Goal: Use online tool/utility

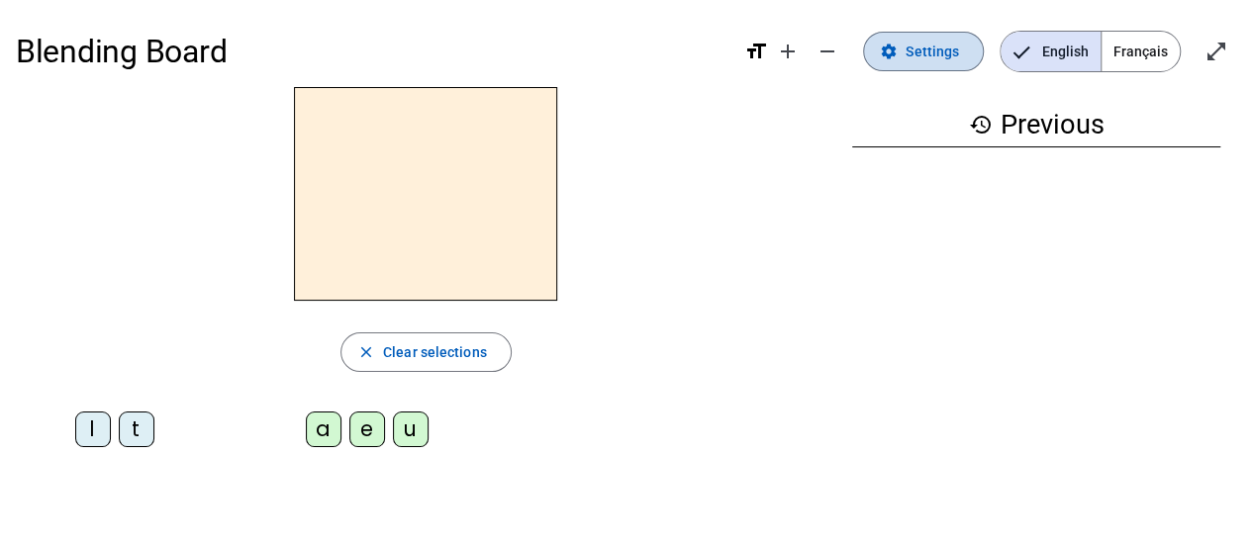
click at [898, 55] on mat-icon "settings" at bounding box center [889, 52] width 18 height 18
click at [85, 437] on div "l" at bounding box center [93, 430] width 36 height 36
click at [323, 424] on div "a" at bounding box center [324, 430] width 36 height 36
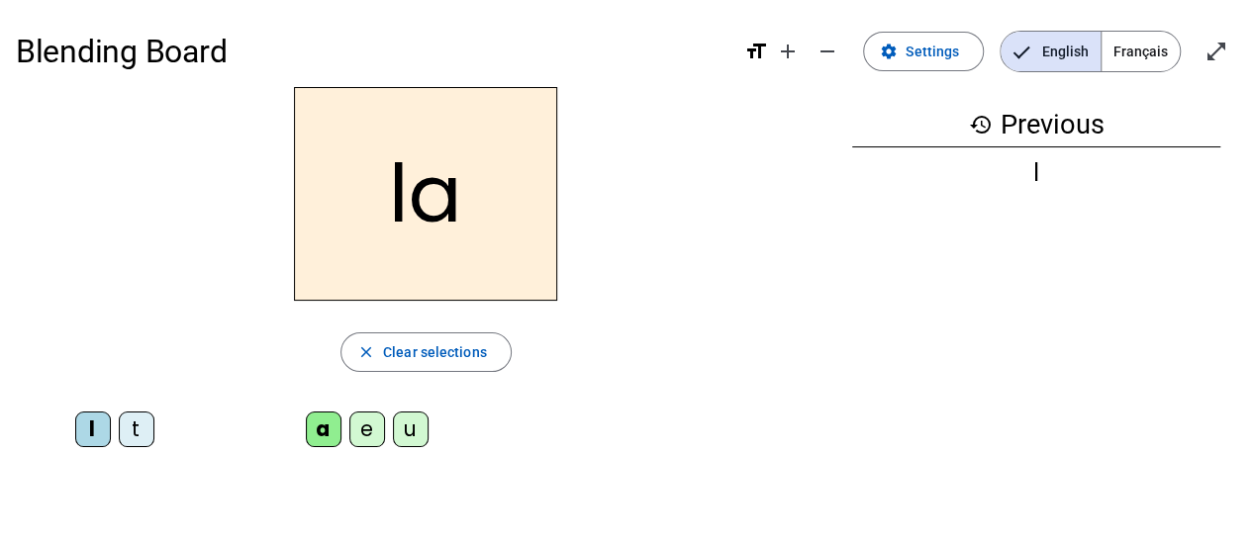
click at [372, 425] on div "e" at bounding box center [367, 430] width 36 height 36
click at [409, 433] on div "u" at bounding box center [411, 430] width 36 height 36
click at [149, 429] on div "t" at bounding box center [137, 430] width 36 height 36
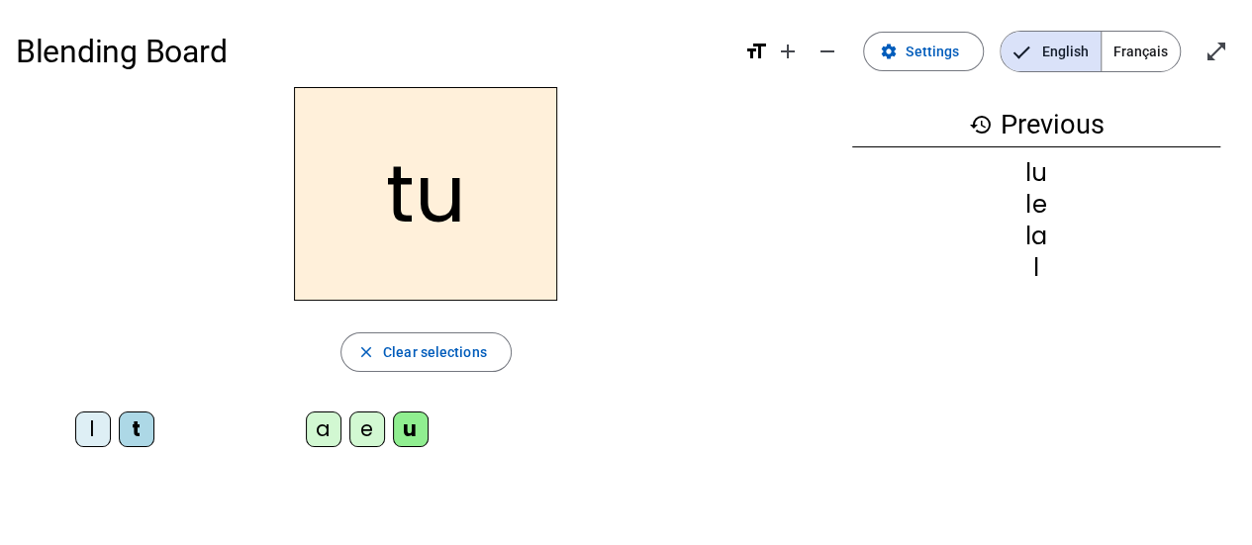
click at [364, 423] on div "e" at bounding box center [367, 430] width 36 height 36
click at [318, 429] on div "a" at bounding box center [324, 430] width 36 height 36
click at [102, 423] on div "l" at bounding box center [93, 430] width 36 height 36
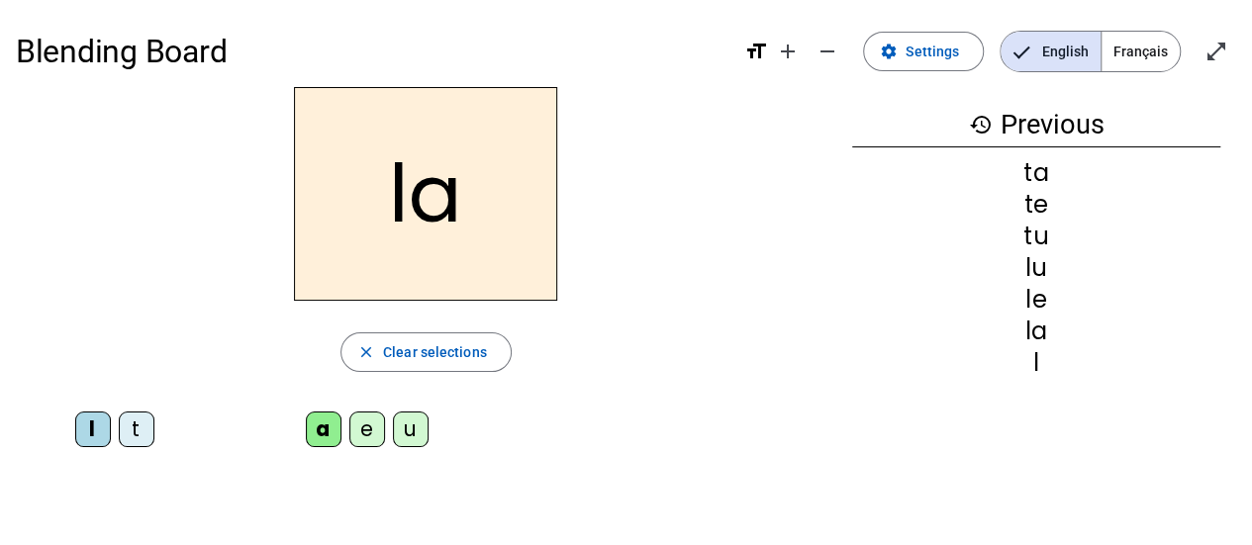
click at [361, 425] on div "e" at bounding box center [367, 430] width 36 height 36
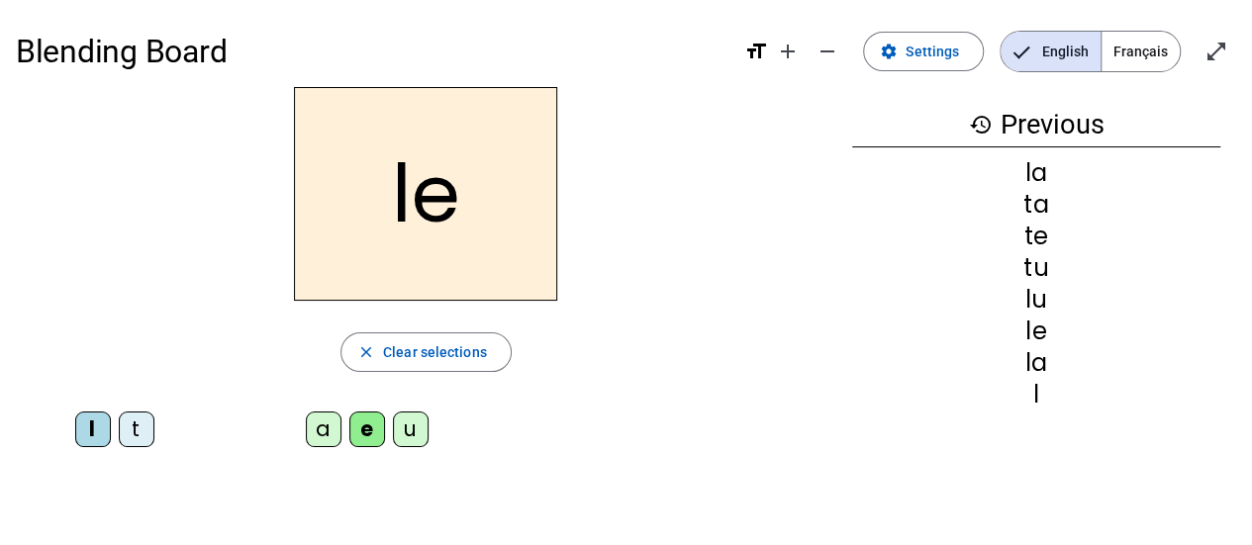
click at [412, 425] on div "u" at bounding box center [411, 430] width 36 height 36
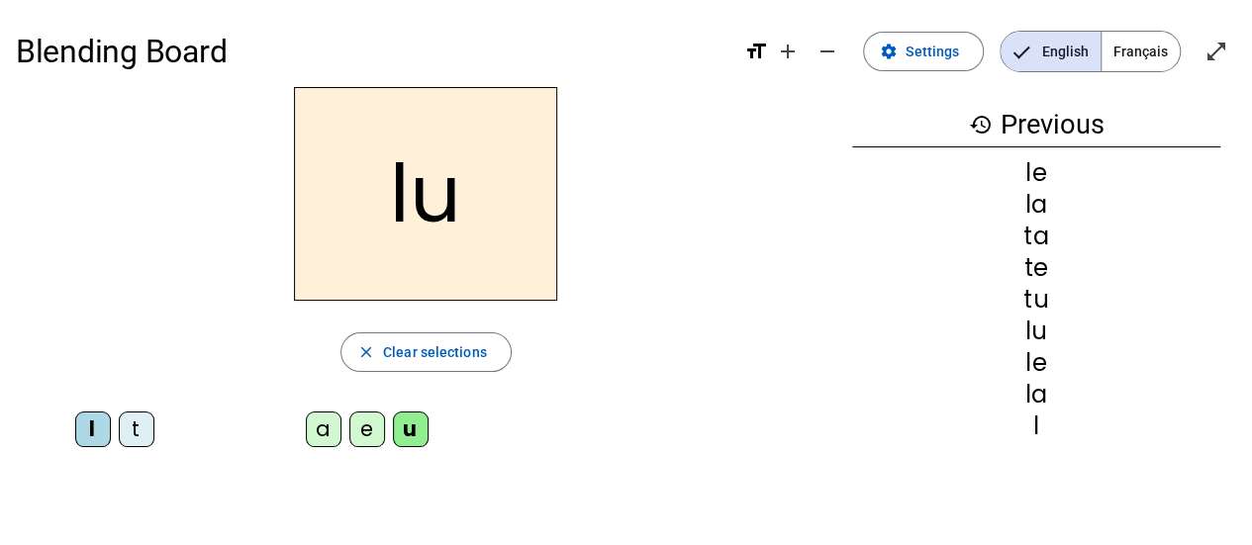
click at [139, 429] on div "t" at bounding box center [137, 430] width 36 height 36
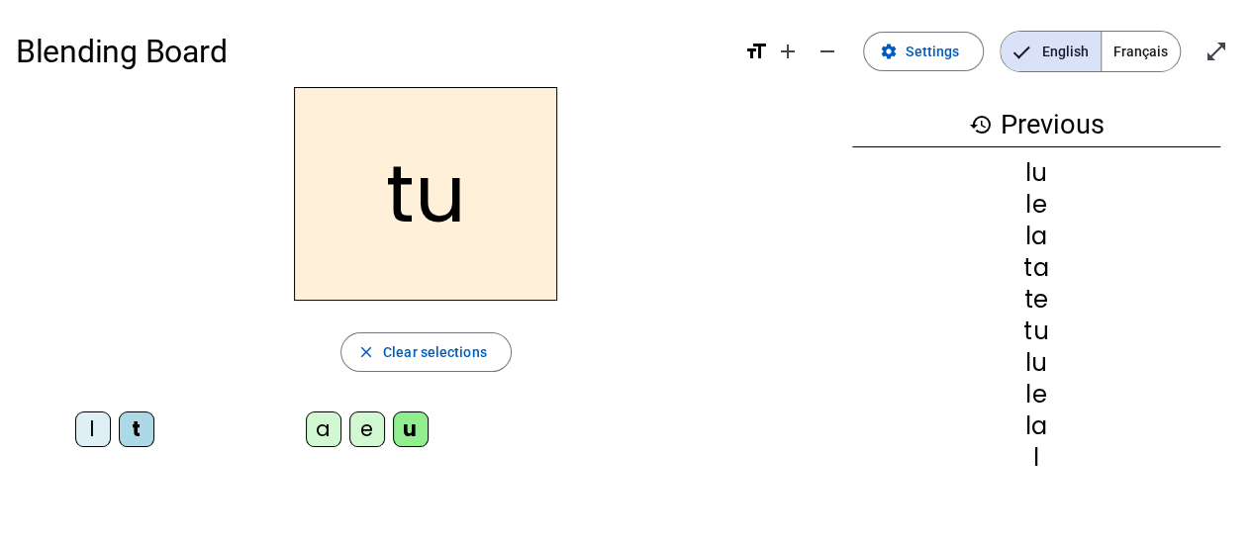
click at [330, 431] on div "a" at bounding box center [324, 430] width 36 height 36
click at [375, 430] on div "e" at bounding box center [367, 430] width 36 height 36
